Goal: Navigation & Orientation: Find specific page/section

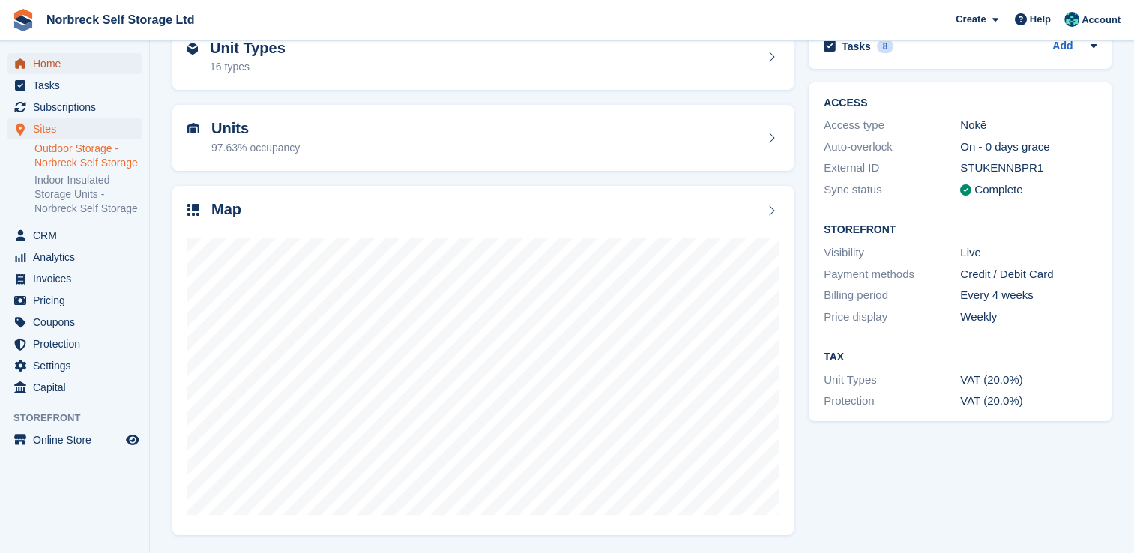
scroll to position [85, 0]
click at [54, 61] on span "Home" at bounding box center [78, 63] width 90 height 21
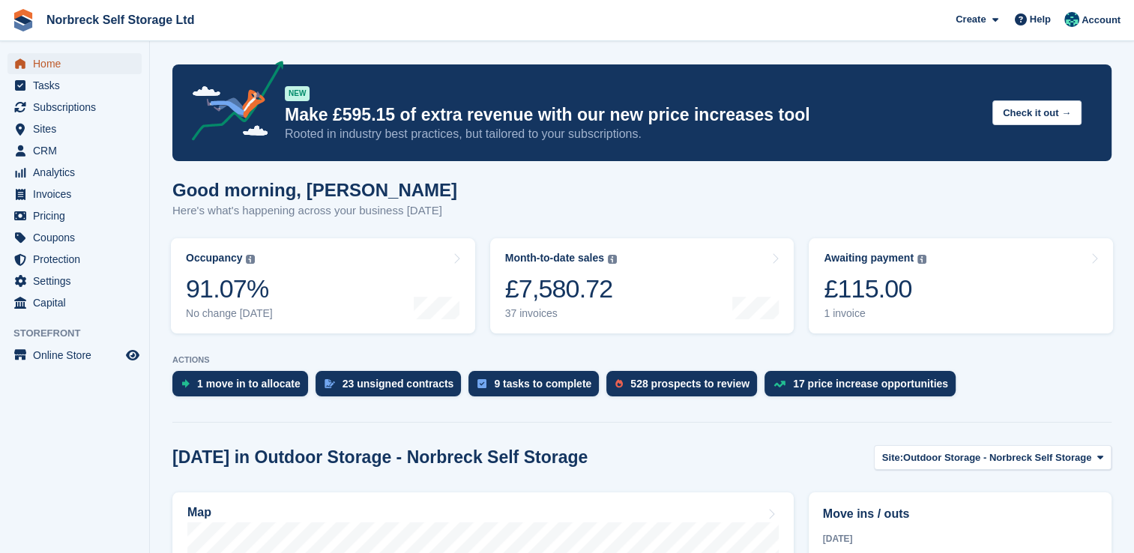
click at [54, 61] on span "Home" at bounding box center [78, 63] width 90 height 21
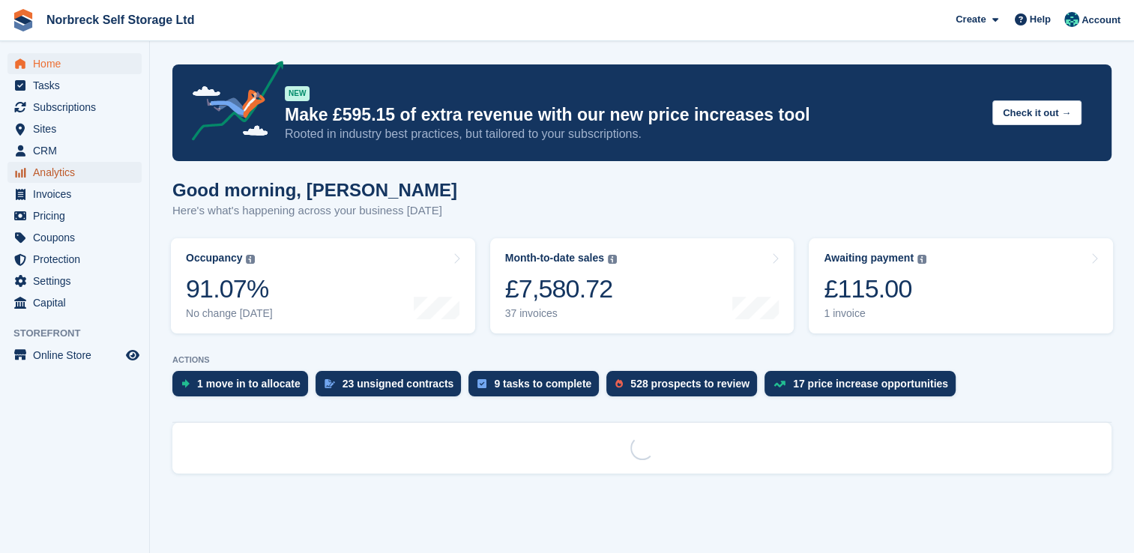
click at [69, 167] on span "Analytics" at bounding box center [78, 172] width 90 height 21
